Goal: Task Accomplishment & Management: Manage account settings

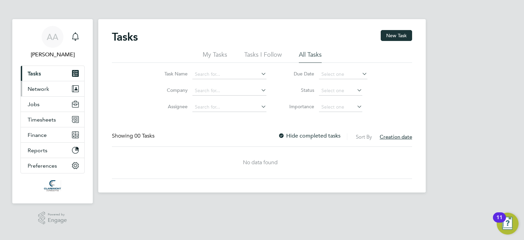
click at [41, 89] on span "Network" at bounding box center [38, 89] width 21 height 6
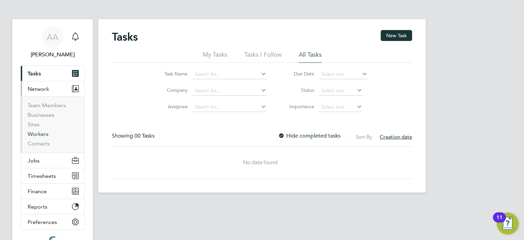
click at [35, 132] on link "Workers" at bounding box center [38, 134] width 21 height 6
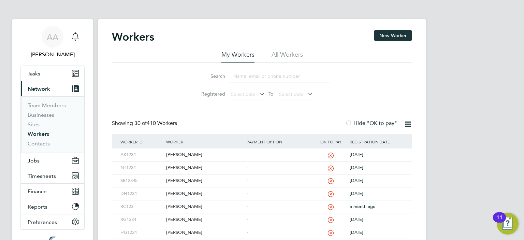
click at [247, 75] on input at bounding box center [280, 76] width 100 height 13
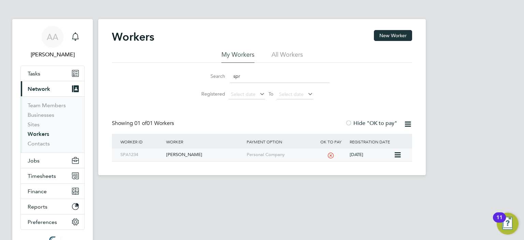
type input "spr"
click at [177, 152] on div "Sparsh Rawal" at bounding box center [204, 154] width 80 height 13
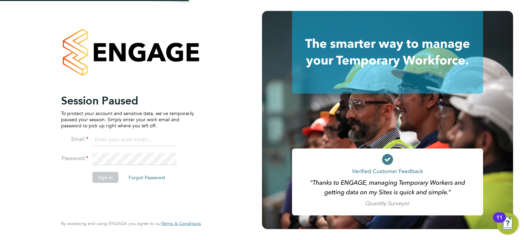
type input "queries@claremontconsulting.com"
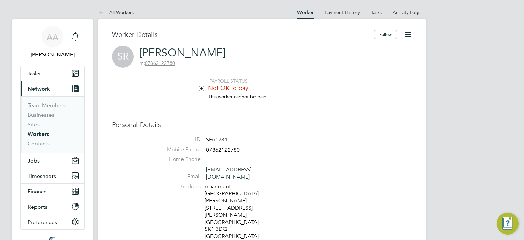
click at [407, 84] on li "PAYROLL STATUS" at bounding box center [282, 81] width 259 height 6
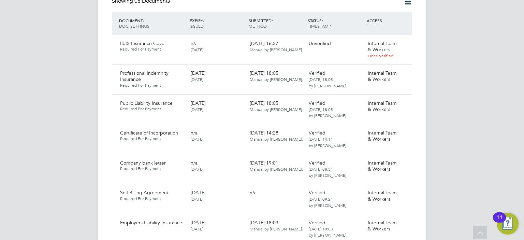
scroll to position [464, 0]
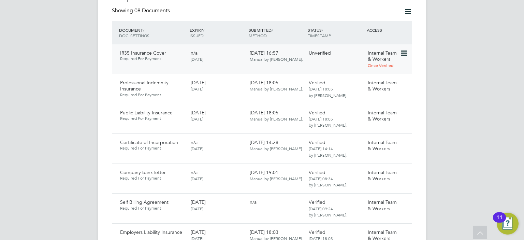
click at [402, 49] on icon at bounding box center [403, 53] width 7 height 8
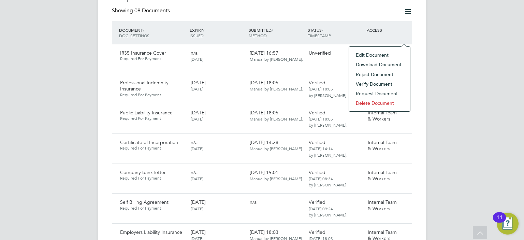
click at [367, 64] on li "Download Document" at bounding box center [379, 65] width 54 height 10
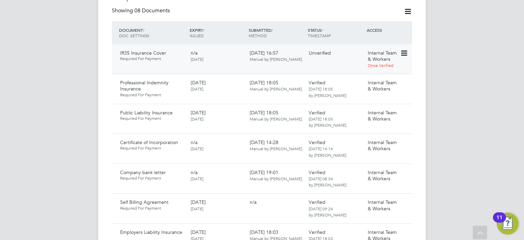
click at [402, 49] on icon at bounding box center [403, 53] width 7 height 8
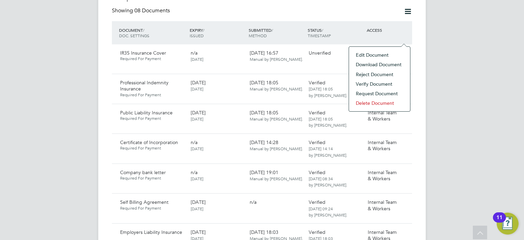
click at [375, 83] on li "Verify Document" at bounding box center [379, 84] width 54 height 10
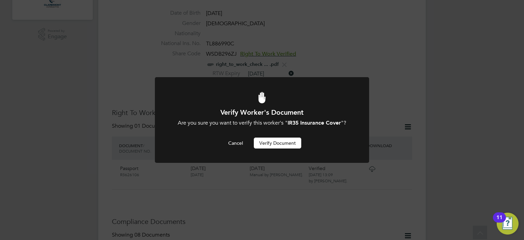
scroll to position [0, 0]
click at [266, 142] on button "Verify Document" at bounding box center [277, 142] width 47 height 11
